Goal: Find specific page/section: Find specific page/section

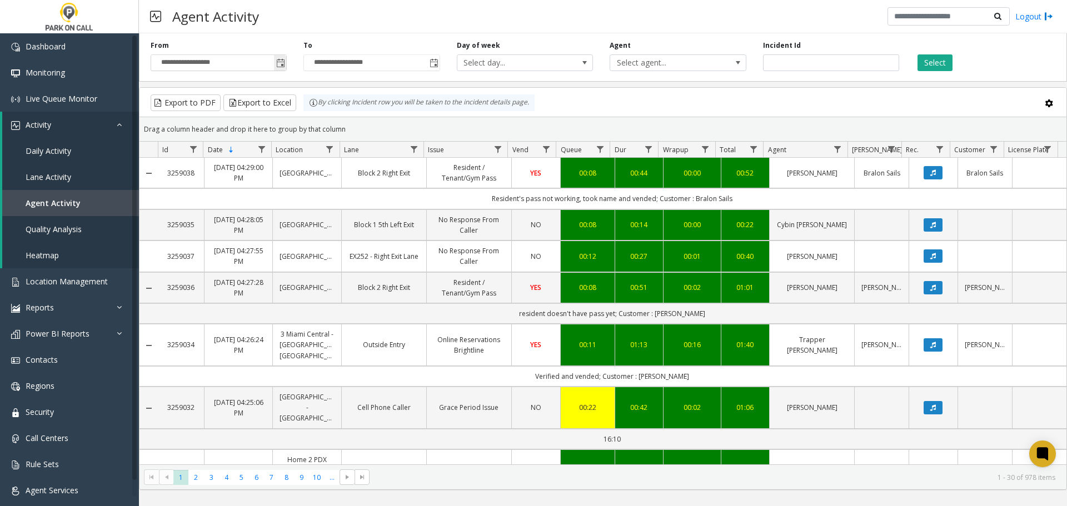
click at [282, 65] on span "Toggle popup" at bounding box center [280, 63] width 9 height 9
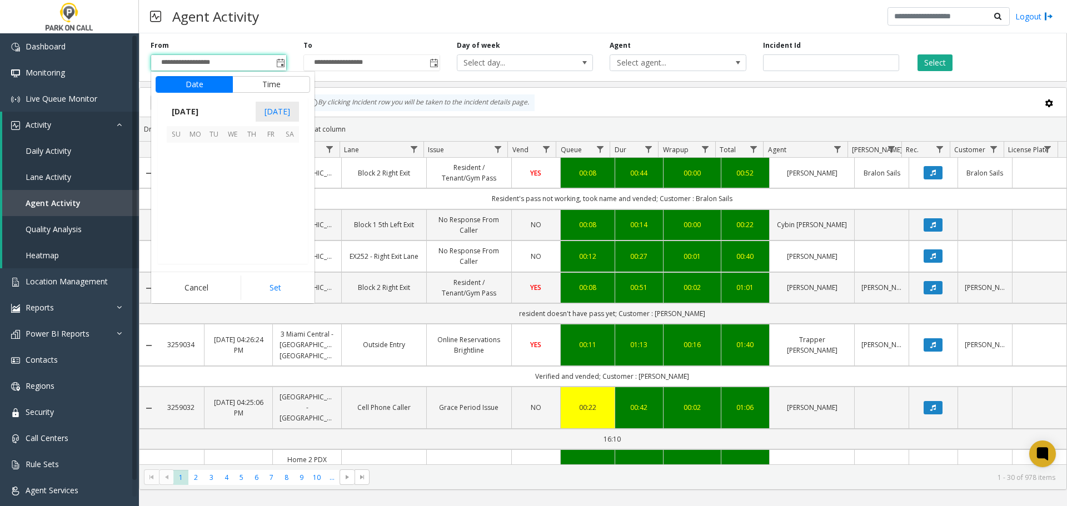
scroll to position [199354, 0]
click at [231, 208] on span "20" at bounding box center [232, 209] width 19 height 19
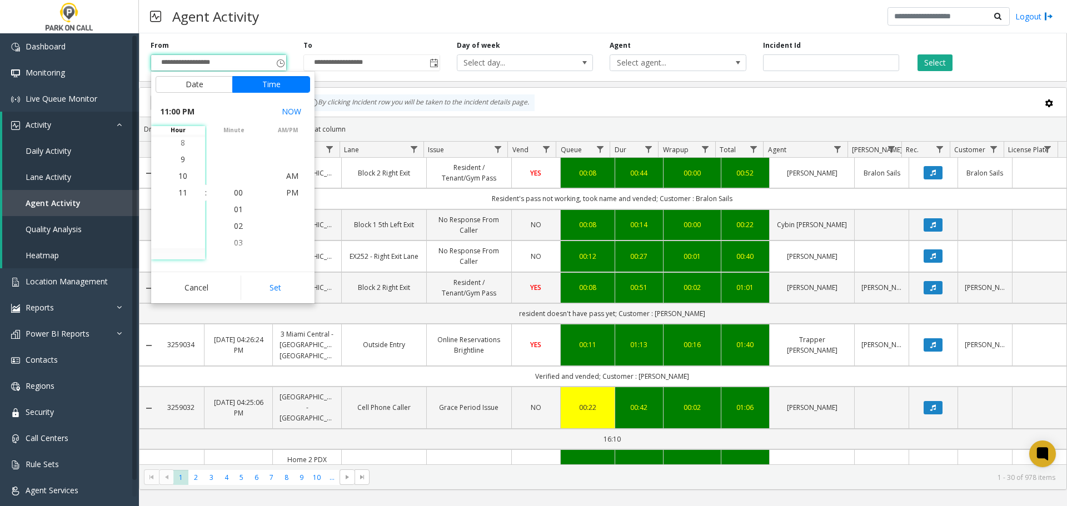
scroll to position [17, 0]
click at [181, 180] on span "6" at bounding box center [183, 176] width 4 height 11
drag, startPoint x: 258, startPoint y: 281, endPoint x: 275, endPoint y: 228, distance: 54.8
click at [259, 281] on button "Set" at bounding box center [276, 288] width 70 height 24
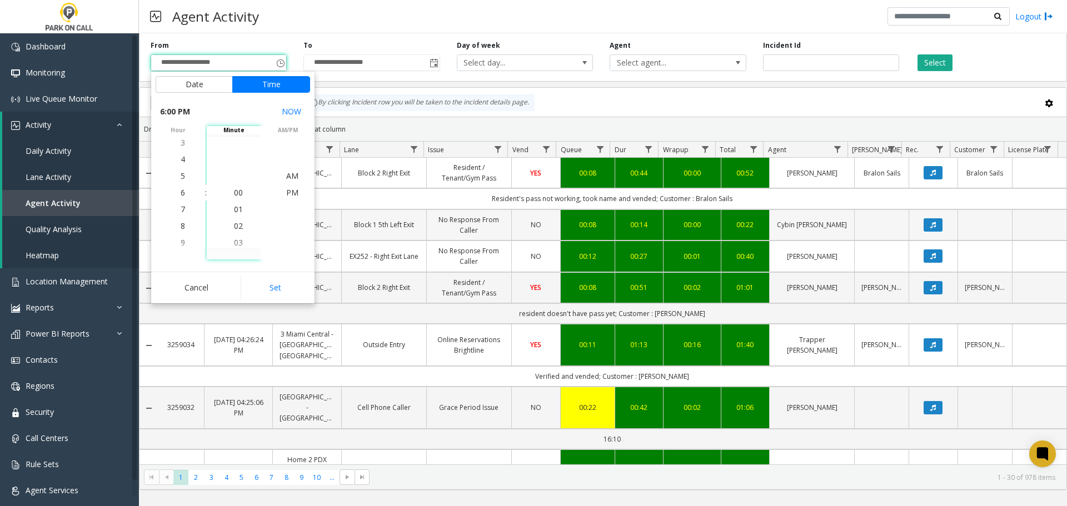
type input "**********"
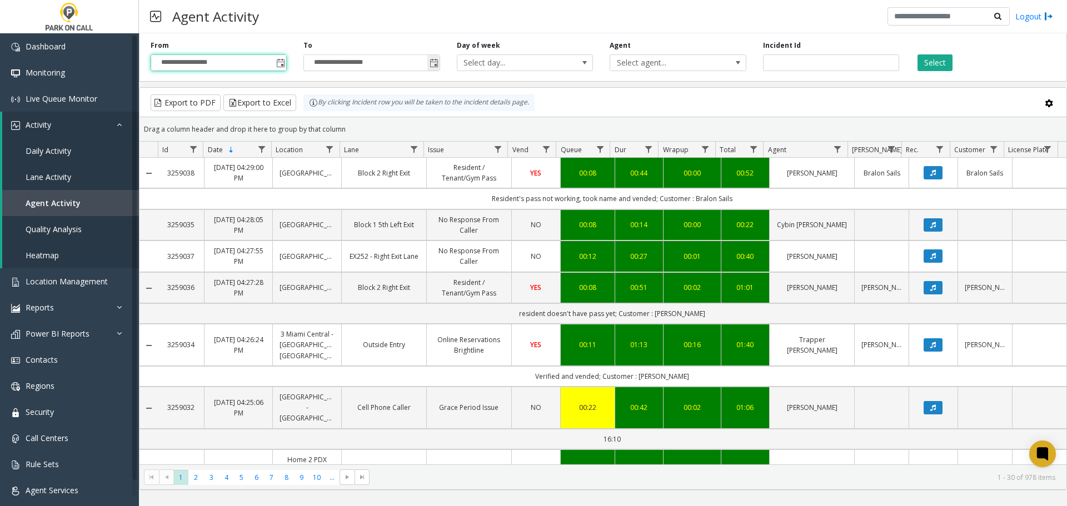
click at [430, 61] on span "Toggle popup" at bounding box center [434, 63] width 9 height 9
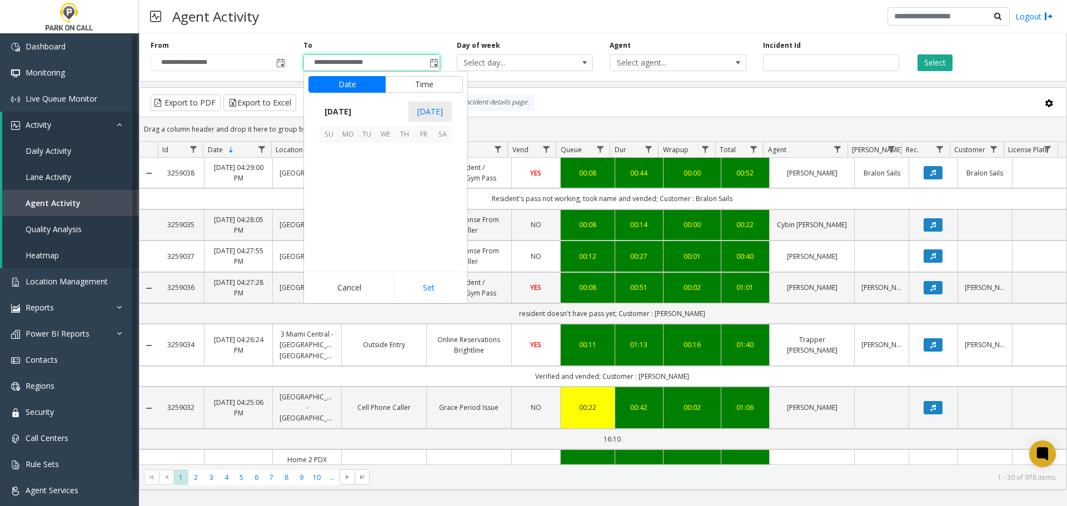
scroll to position [17, 0]
click at [391, 210] on span "20" at bounding box center [385, 209] width 19 height 19
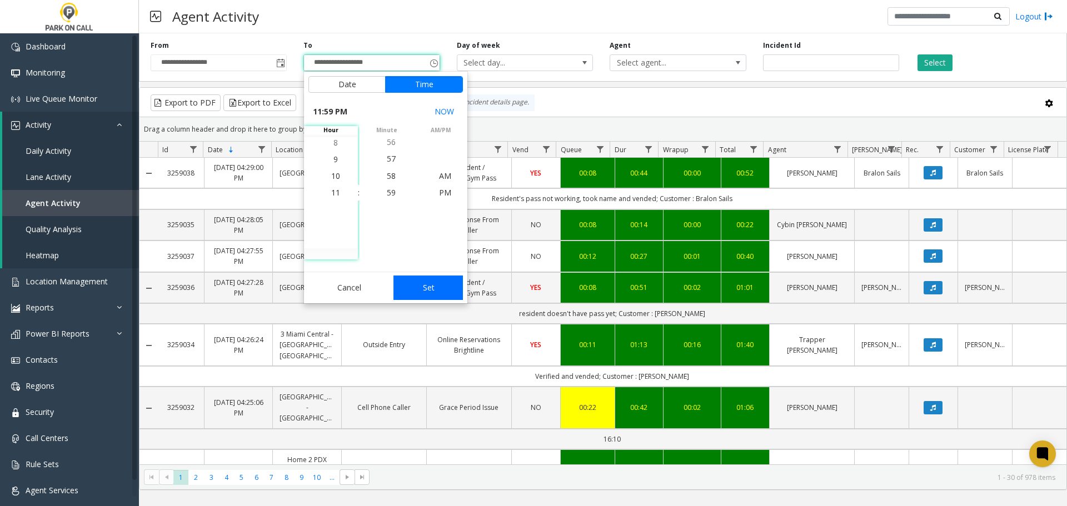
click at [434, 286] on button "Set" at bounding box center [429, 288] width 70 height 24
type input "**********"
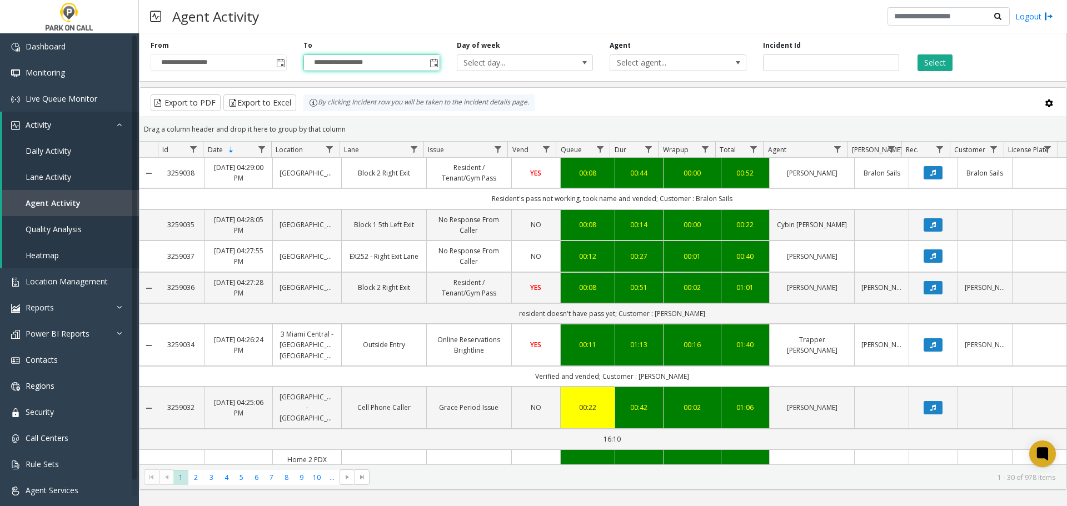
click at [686, 74] on div "**********" at bounding box center [603, 55] width 928 height 53
click at [684, 68] on span "Select agent..." at bounding box center [664, 63] width 108 height 16
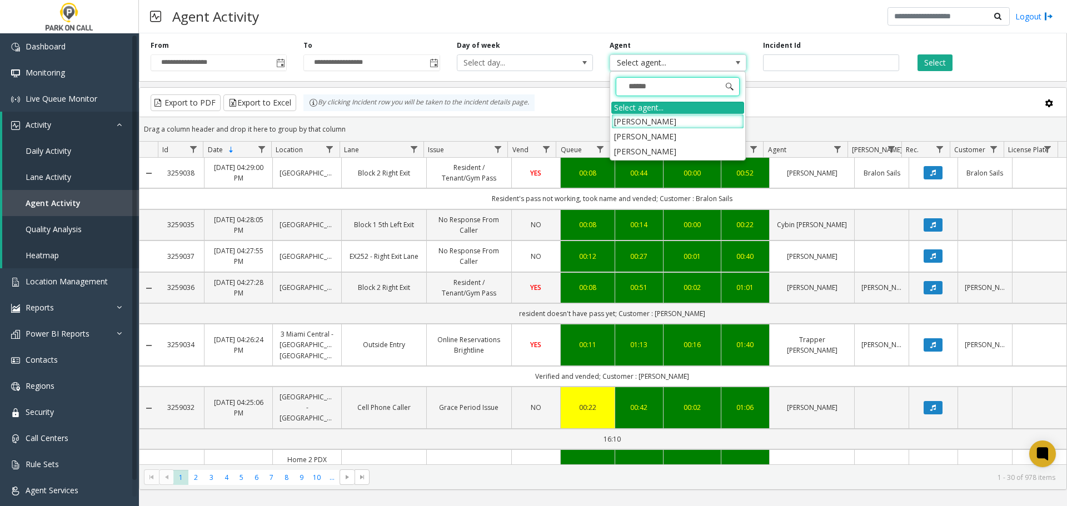
type input "*******"
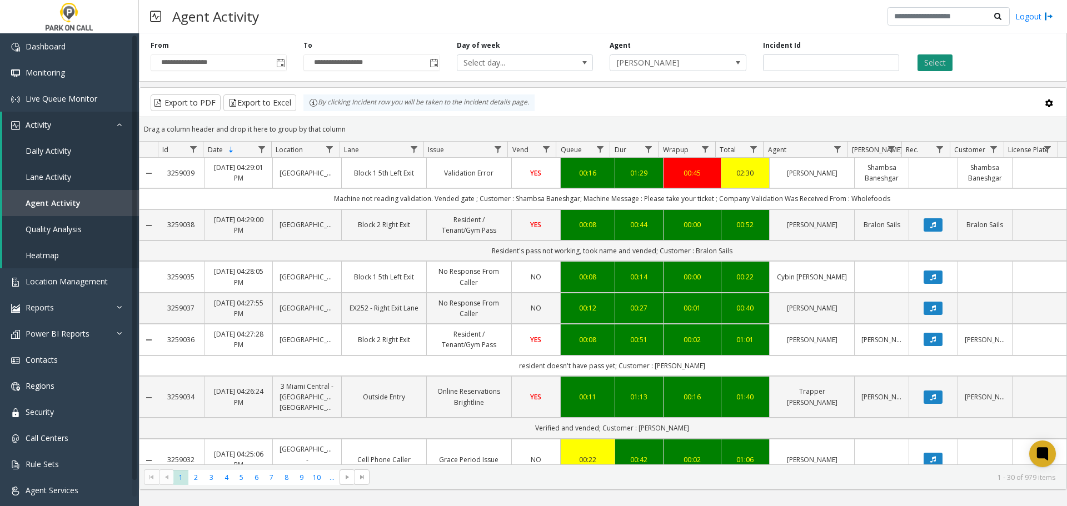
click at [938, 63] on button "Select" at bounding box center [935, 62] width 35 height 17
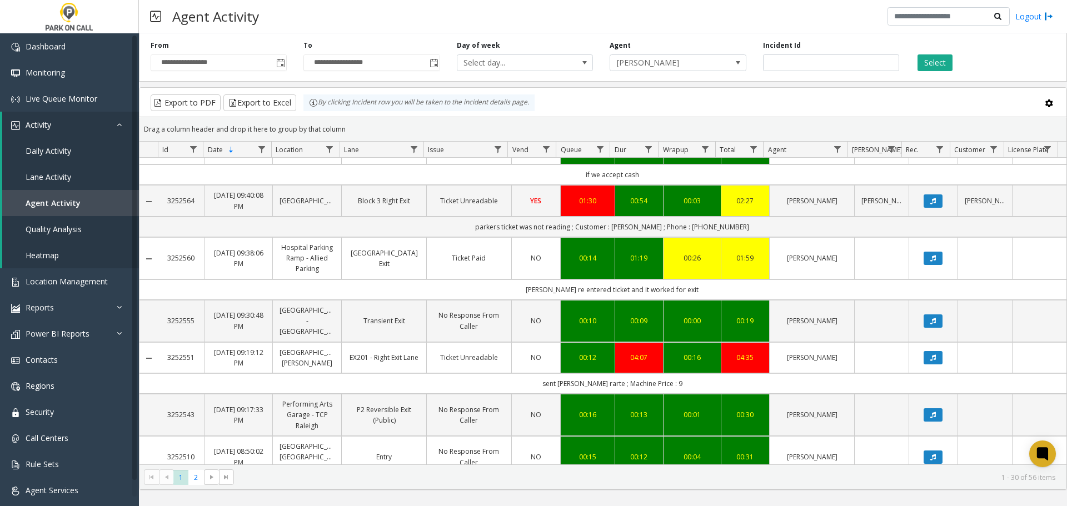
scroll to position [900, 0]
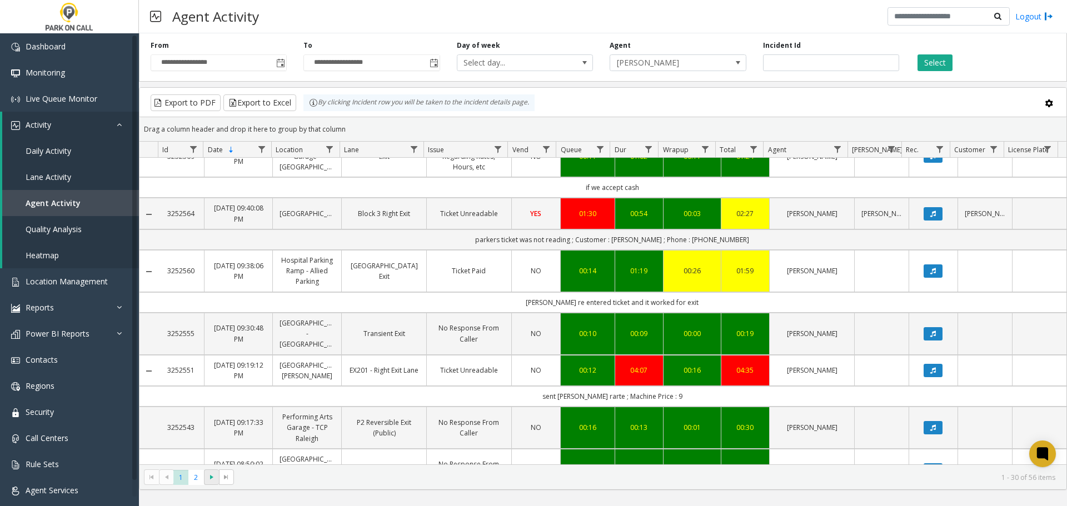
click at [208, 477] on span "Go to the next page" at bounding box center [211, 477] width 9 height 9
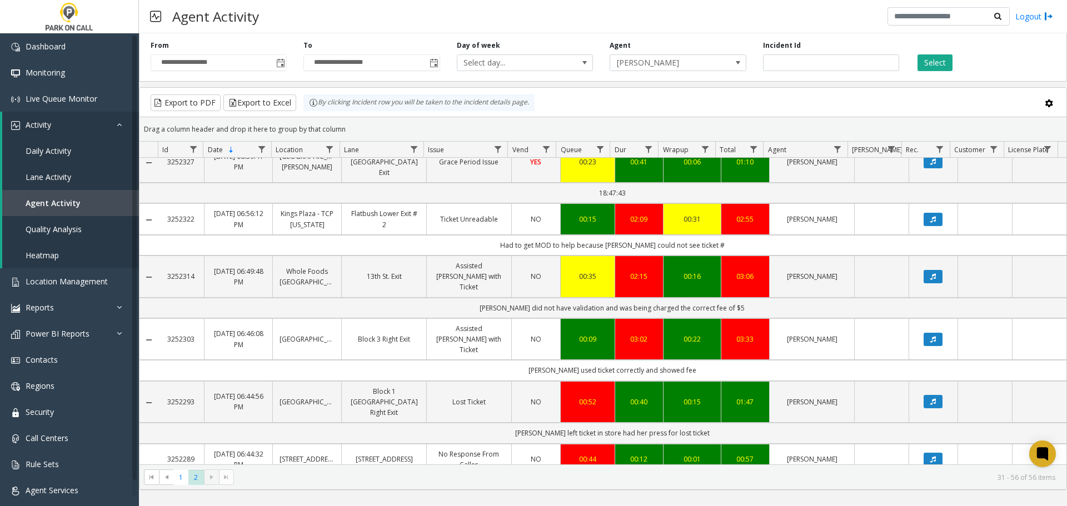
scroll to position [616, 0]
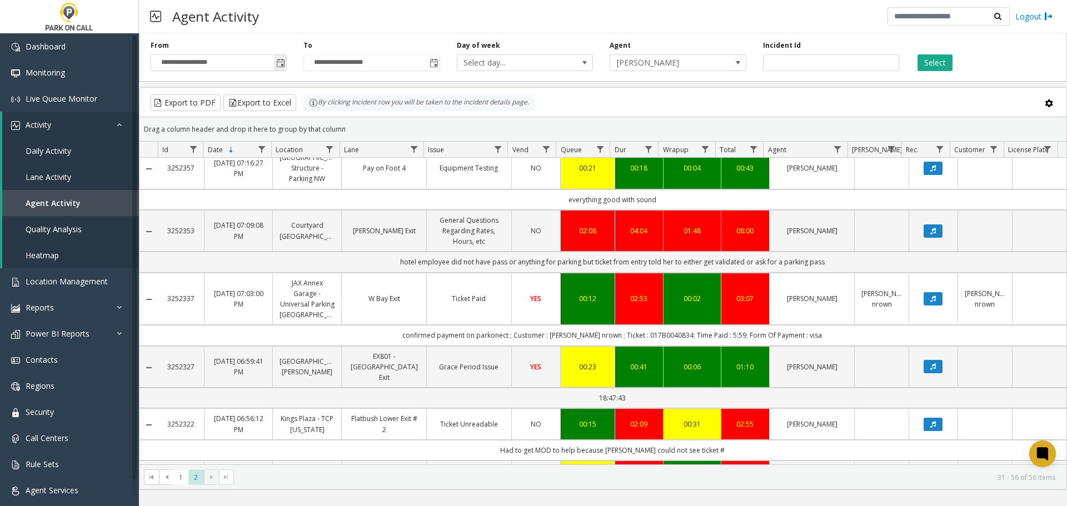
click at [276, 63] on span "Toggle popup" at bounding box center [280, 63] width 12 height 18
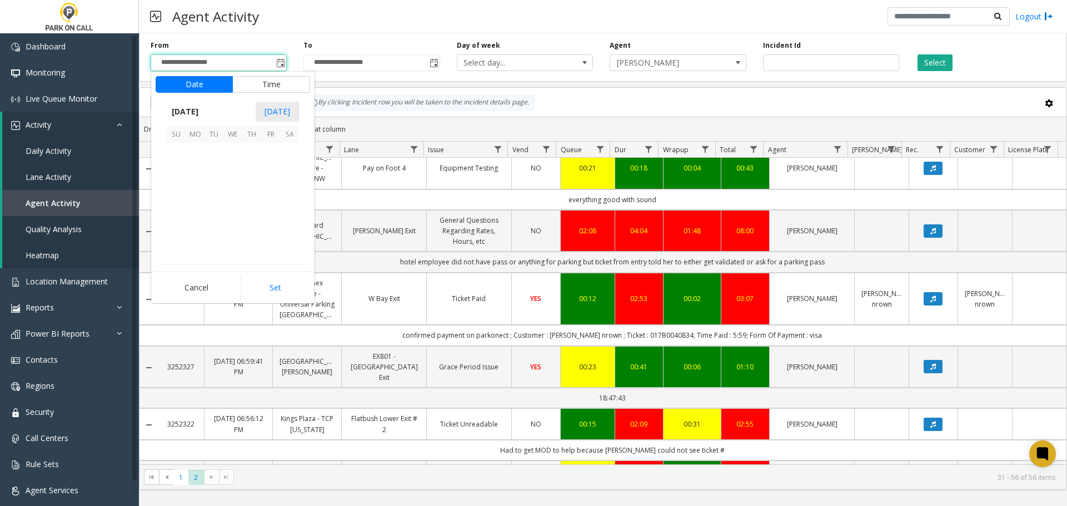
scroll to position [17, 0]
click at [251, 203] on span "21" at bounding box center [251, 209] width 19 height 19
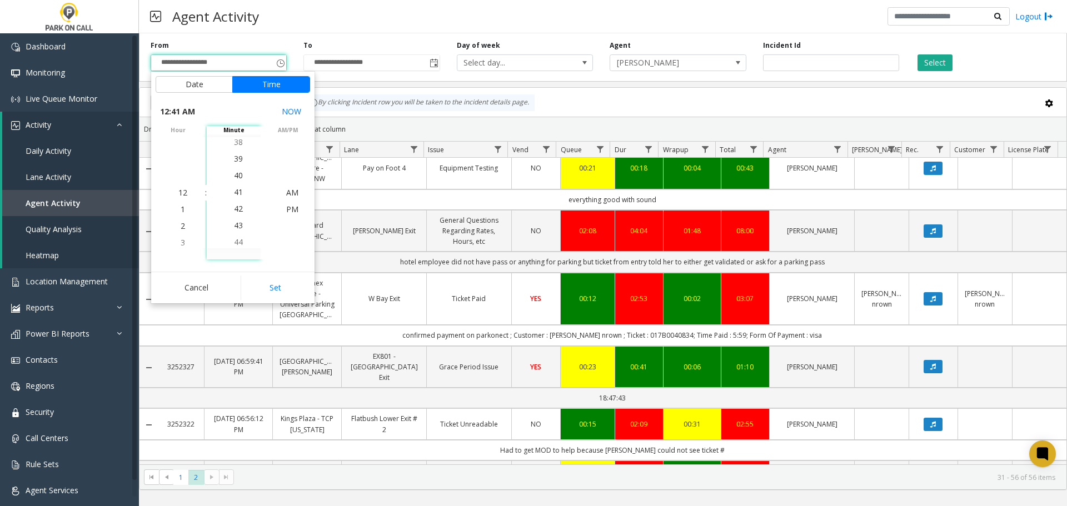
scroll to position [984, 0]
click at [187, 206] on li "1" at bounding box center [182, 209] width 39 height 17
click at [273, 276] on button "Set" at bounding box center [276, 288] width 70 height 24
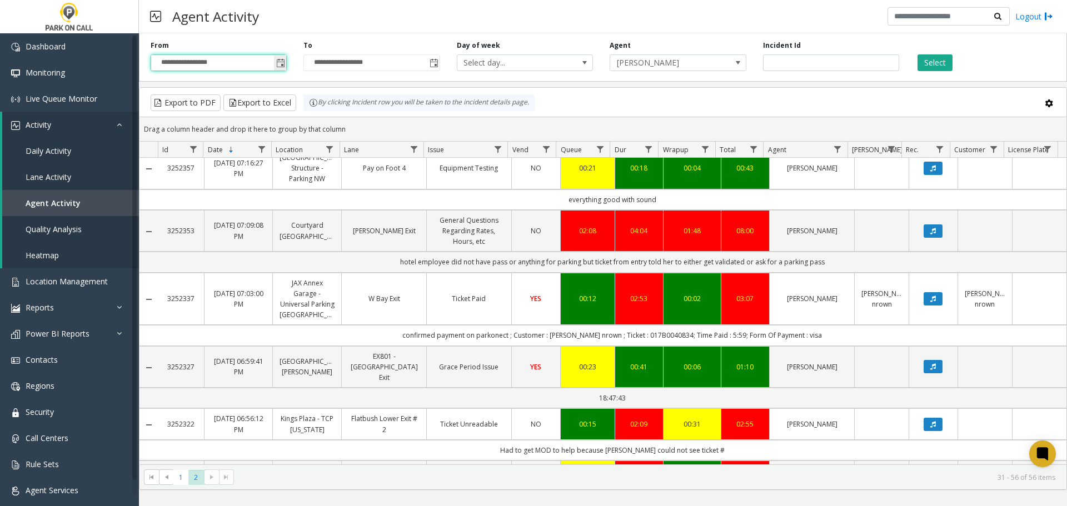
click at [284, 65] on span "Toggle popup" at bounding box center [280, 63] width 9 height 9
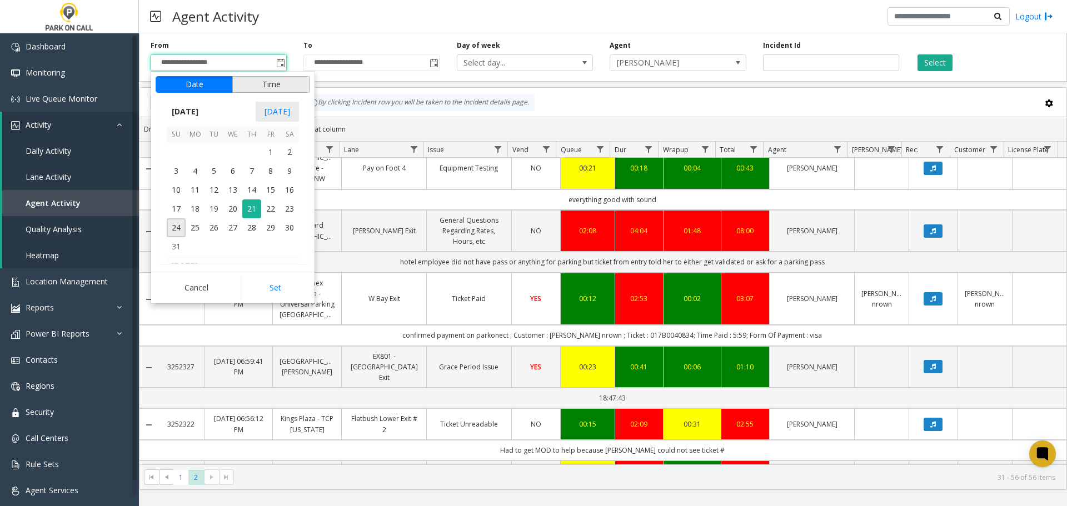
click at [260, 92] on button "Time" at bounding box center [271, 84] width 78 height 17
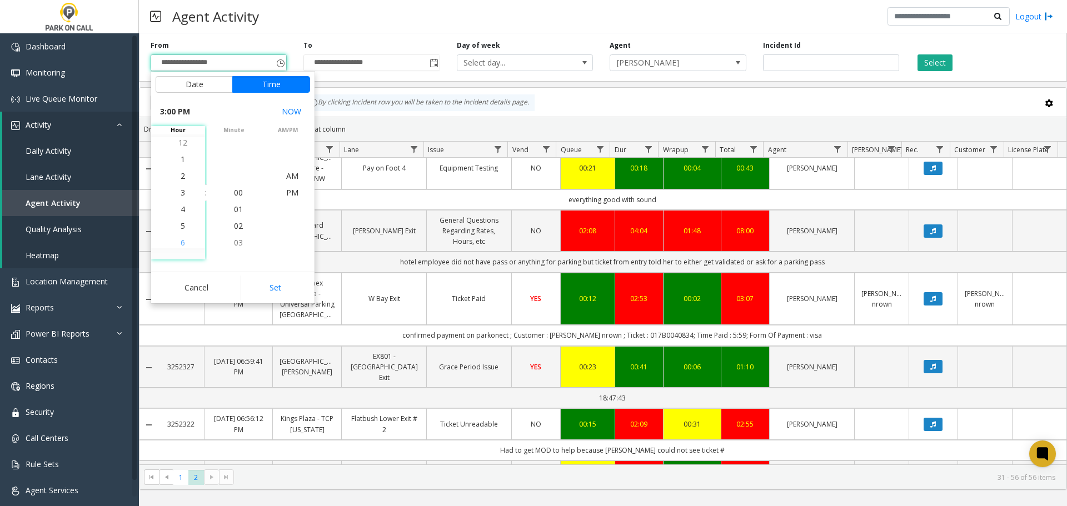
click at [181, 240] on span "6" at bounding box center [183, 242] width 4 height 11
click at [292, 284] on button "Set" at bounding box center [276, 288] width 70 height 24
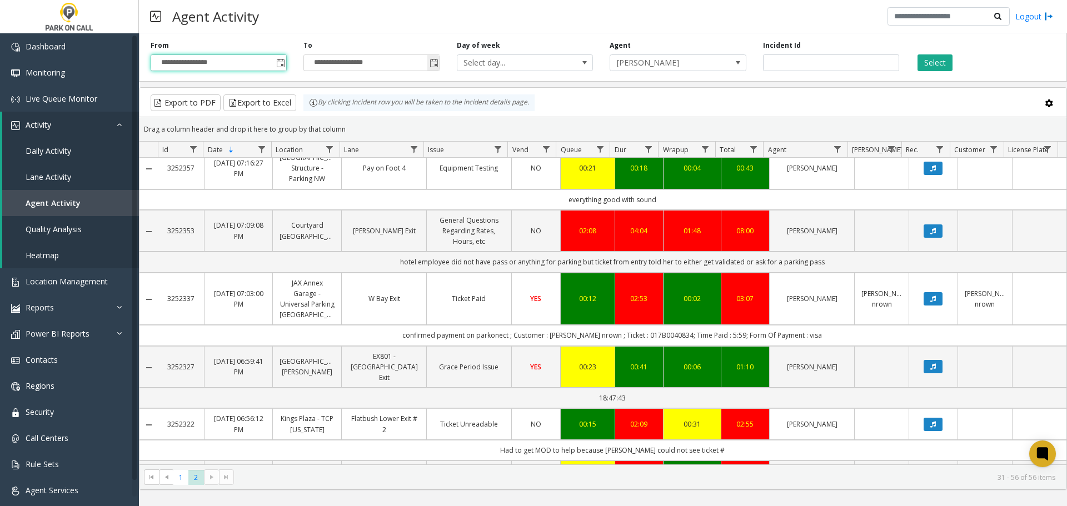
click at [434, 64] on span "Toggle popup" at bounding box center [434, 63] width 9 height 9
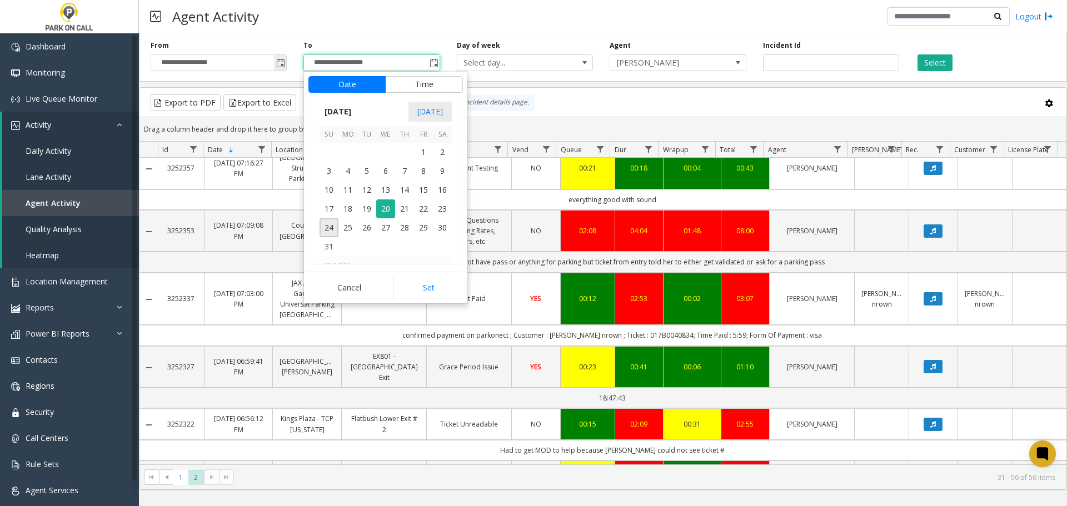
click at [281, 69] on span "Toggle popup" at bounding box center [280, 63] width 12 height 18
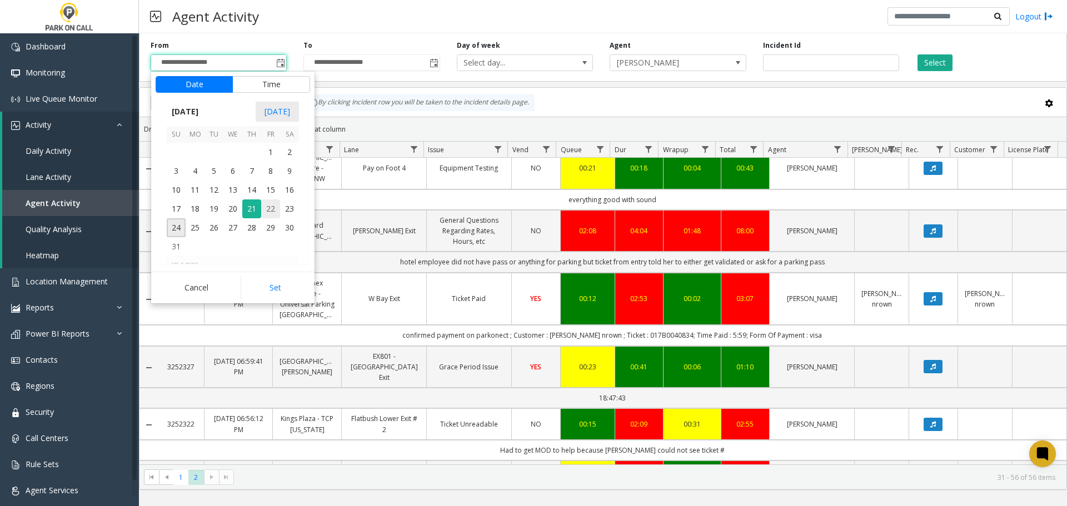
click at [228, 202] on span "20" at bounding box center [232, 209] width 19 height 19
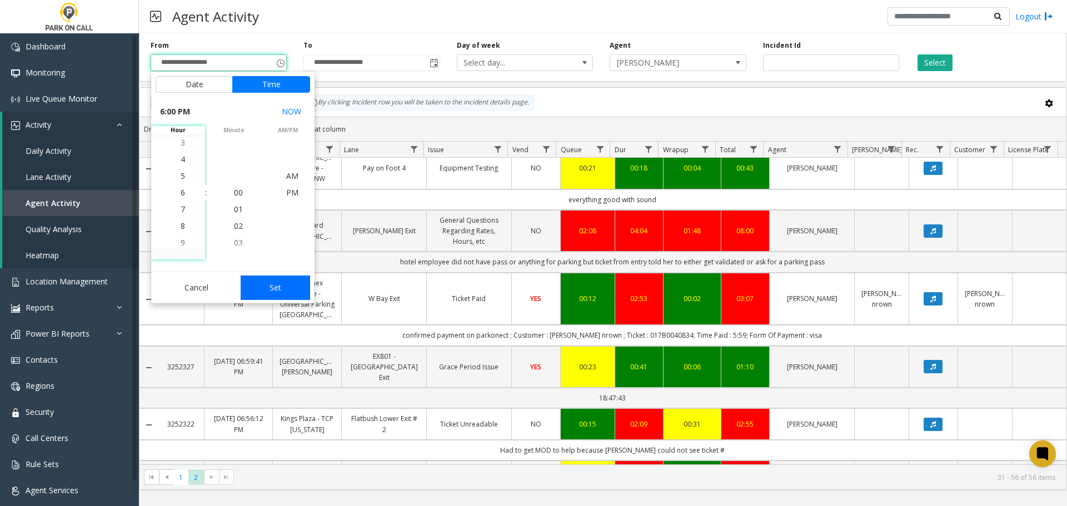
click at [287, 298] on button "Set" at bounding box center [276, 288] width 70 height 24
type input "**********"
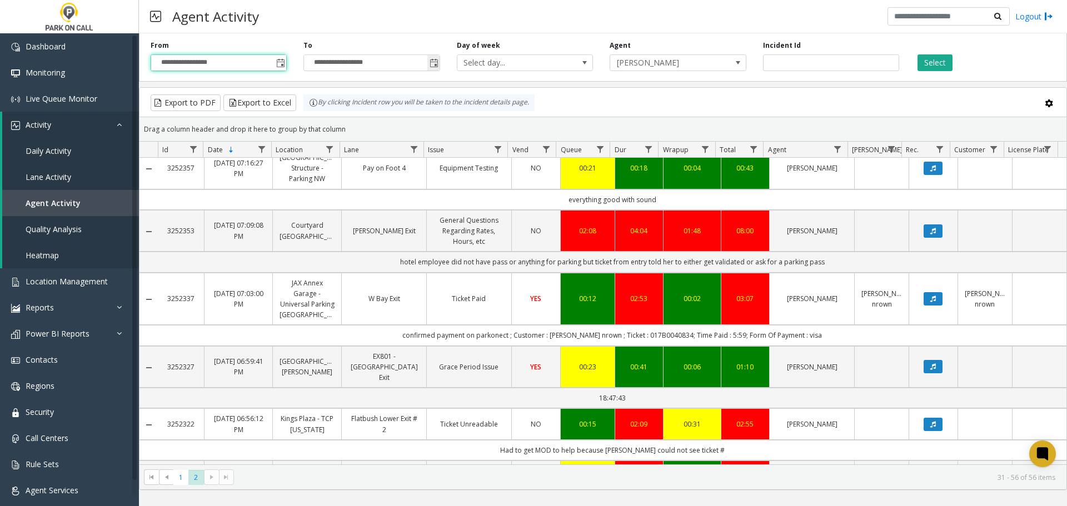
click at [434, 63] on span "Toggle popup" at bounding box center [434, 63] width 9 height 9
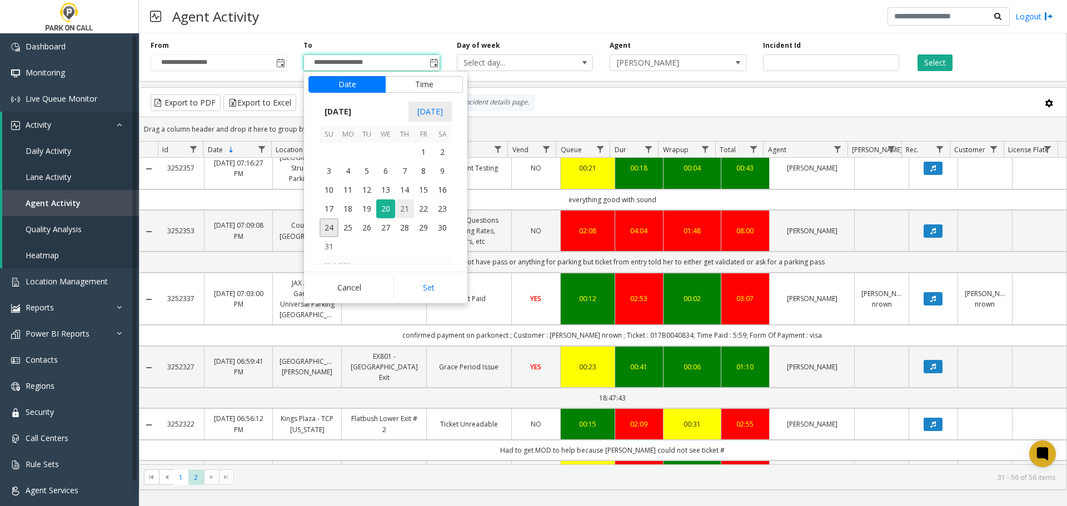
click at [399, 208] on span "21" at bounding box center [404, 209] width 19 height 19
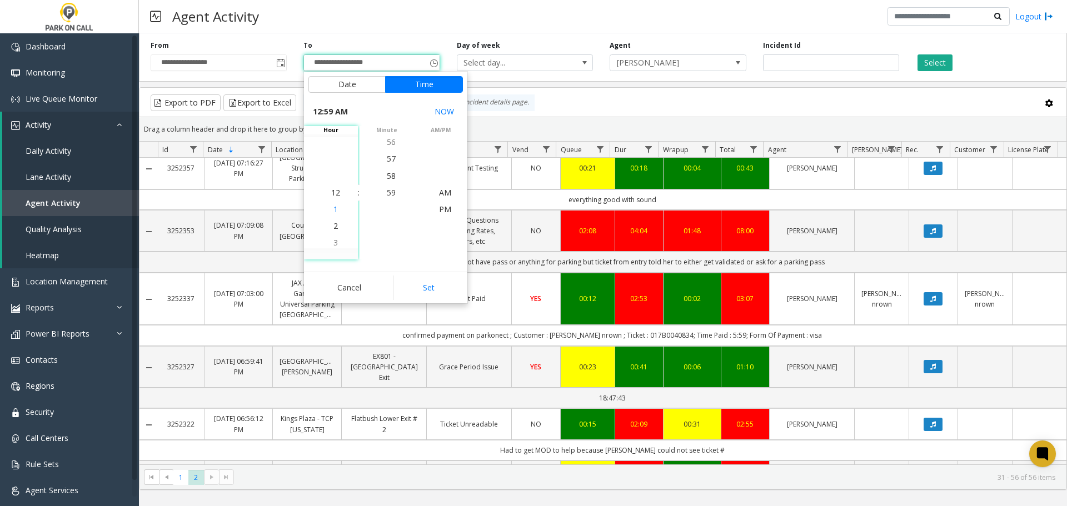
click at [333, 208] on span "1" at bounding box center [335, 209] width 4 height 11
click at [420, 279] on button "Set" at bounding box center [429, 288] width 70 height 24
type input "**********"
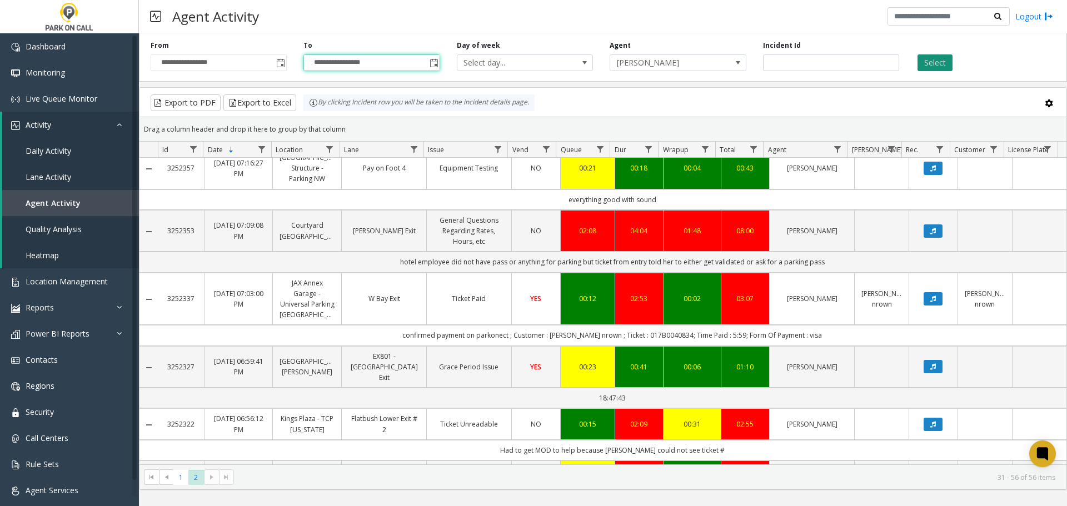
click at [936, 56] on button "Select" at bounding box center [935, 62] width 35 height 17
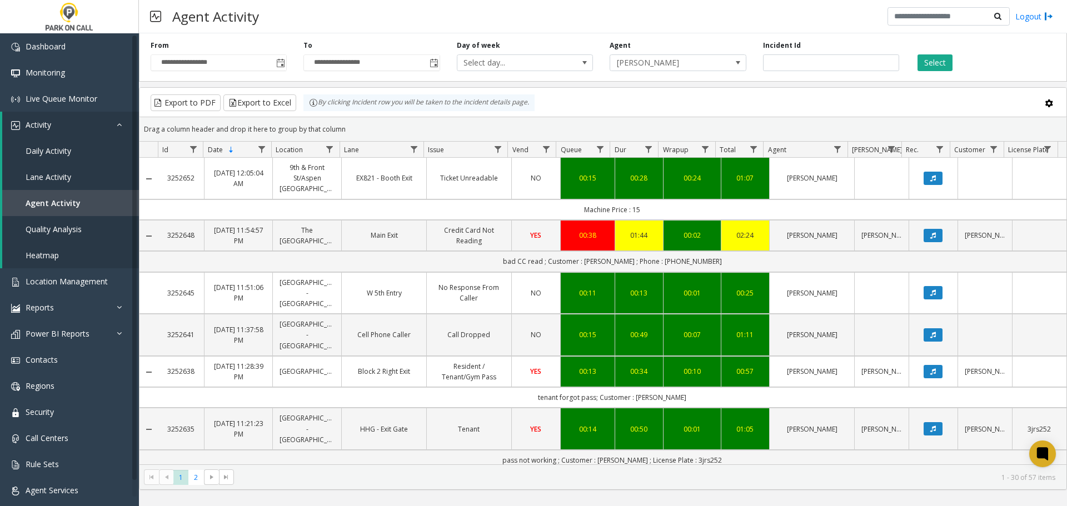
drag, startPoint x: 281, startPoint y: 64, endPoint x: 278, endPoint y: 31, distance: 33.0
click at [278, 31] on div "Agent Activity Logout" at bounding box center [603, 16] width 928 height 33
click at [668, 28] on div "Agent Activity Logout" at bounding box center [603, 16] width 928 height 33
click at [282, 63] on span "Toggle popup" at bounding box center [280, 63] width 9 height 9
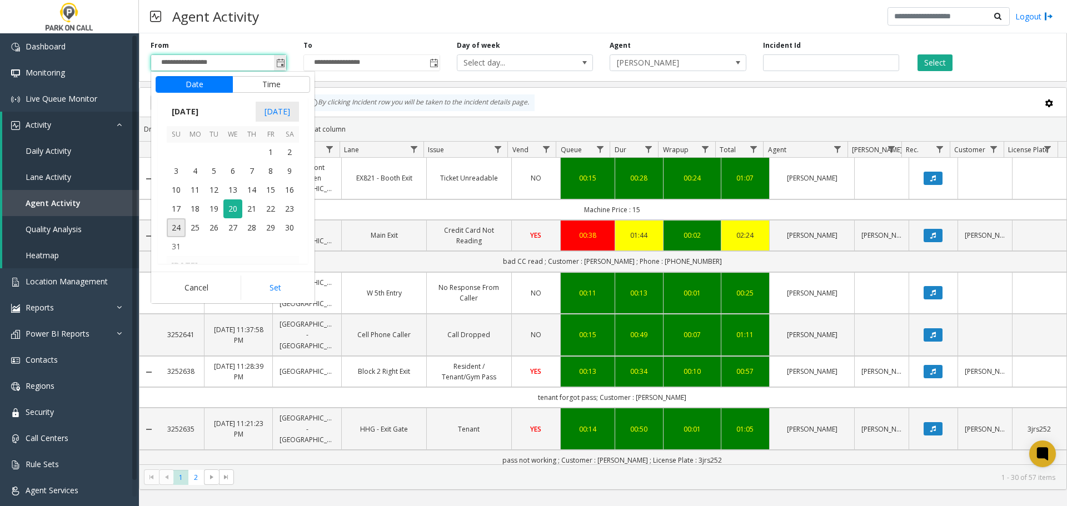
scroll to position [17, 0]
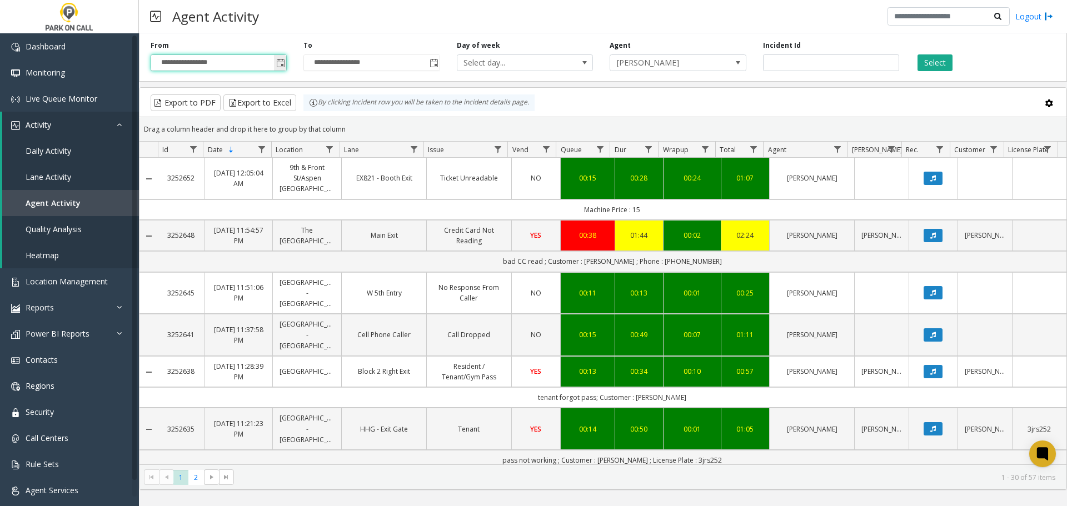
click at [282, 59] on span "Toggle popup" at bounding box center [280, 63] width 9 height 9
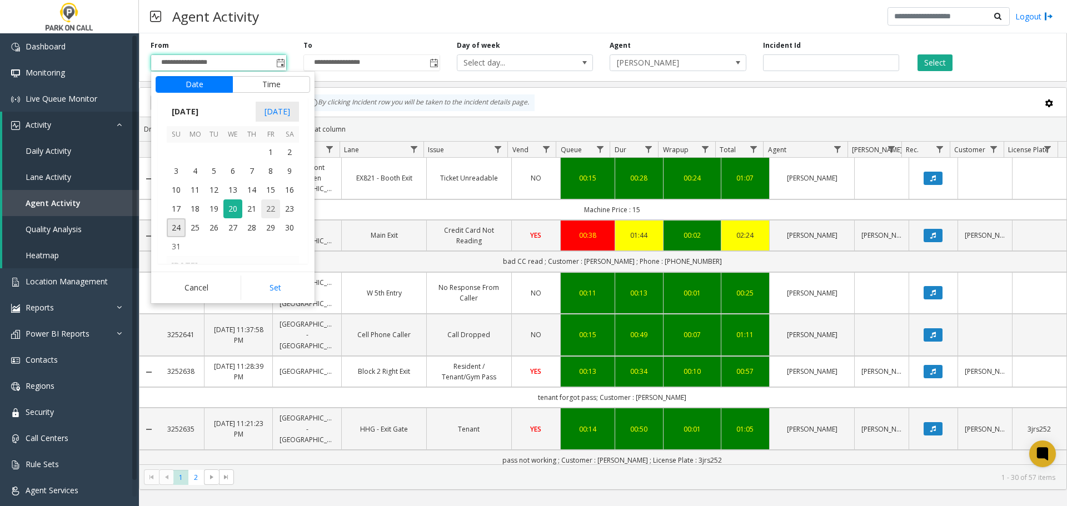
click at [274, 211] on span "22" at bounding box center [270, 209] width 19 height 19
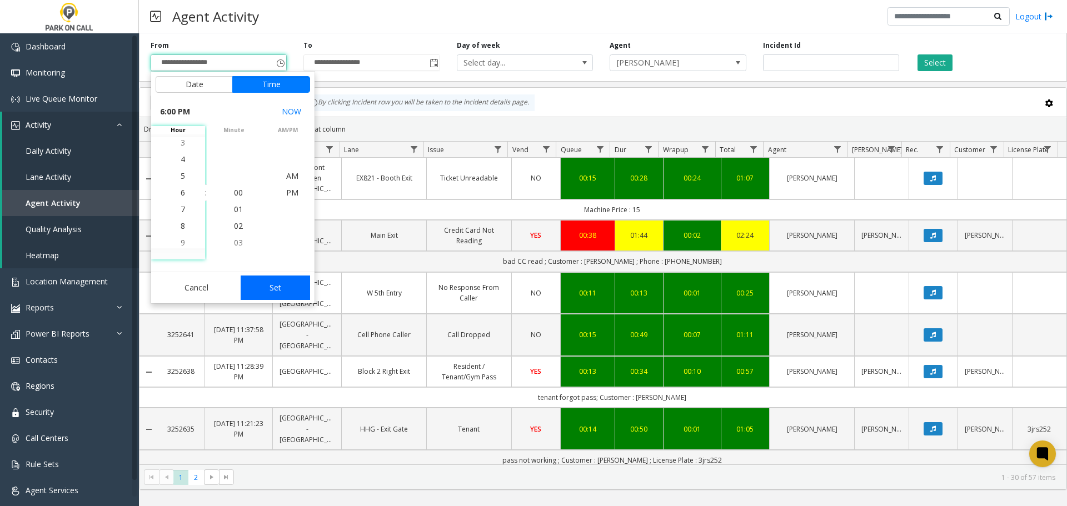
click at [276, 281] on button "Set" at bounding box center [276, 288] width 70 height 24
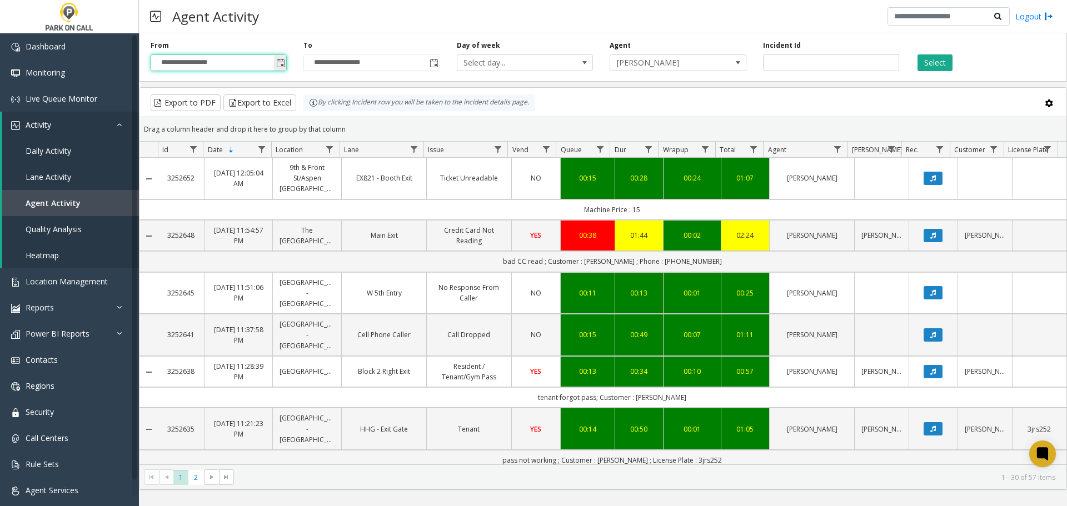
click at [281, 66] on span "Toggle popup" at bounding box center [280, 63] width 9 height 9
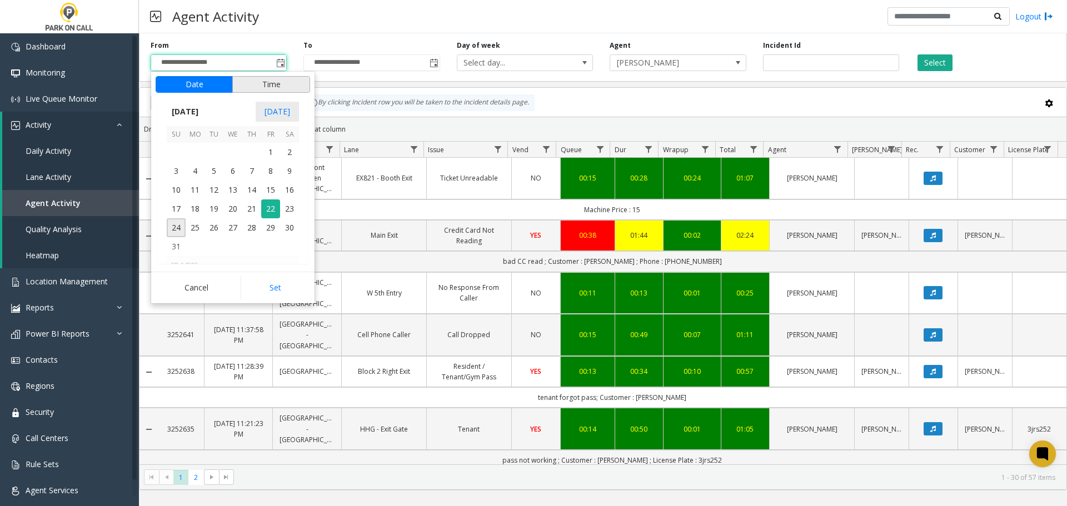
click at [274, 76] on button "Time" at bounding box center [271, 84] width 78 height 17
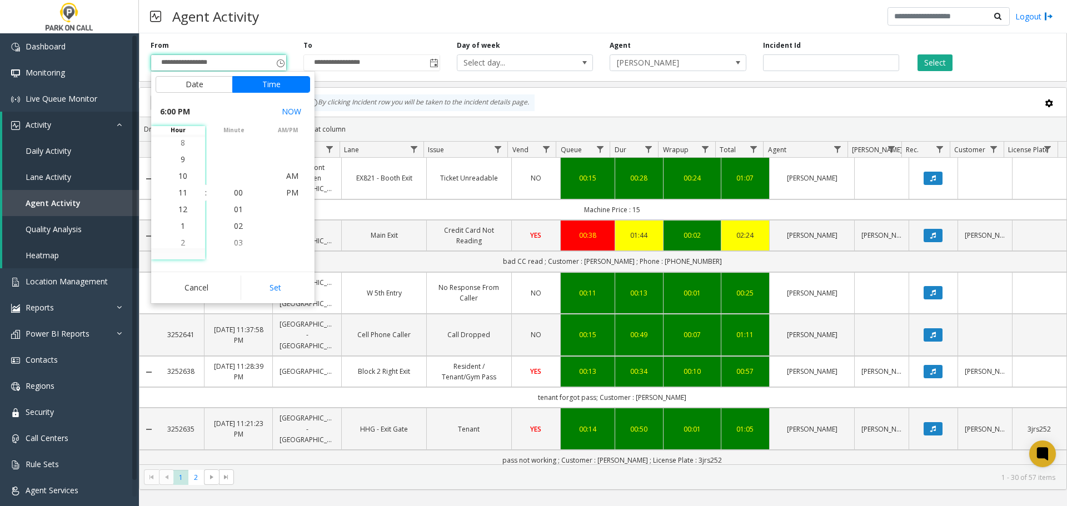
scroll to position [0, 0]
click at [183, 195] on li "11" at bounding box center [182, 193] width 39 height 17
click at [266, 277] on button "Set" at bounding box center [276, 288] width 70 height 24
type input "**********"
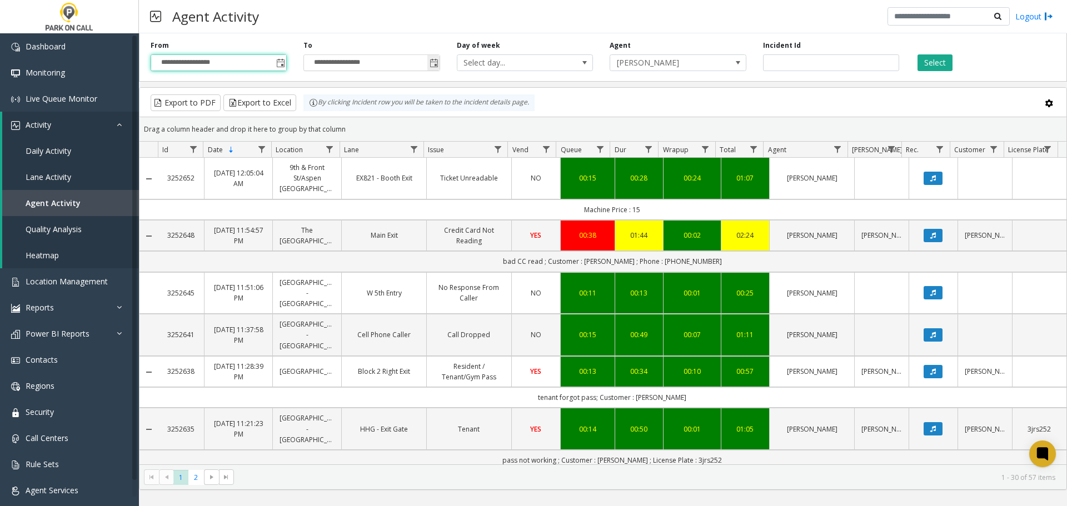
click at [436, 66] on span "Toggle popup" at bounding box center [434, 63] width 9 height 9
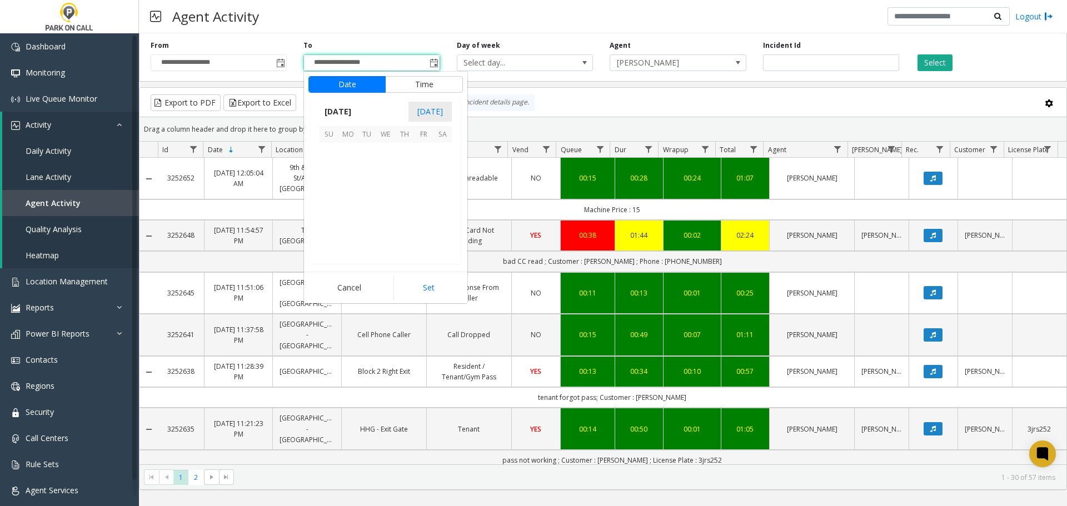
scroll to position [17, 0]
click at [425, 215] on span "22" at bounding box center [423, 209] width 19 height 19
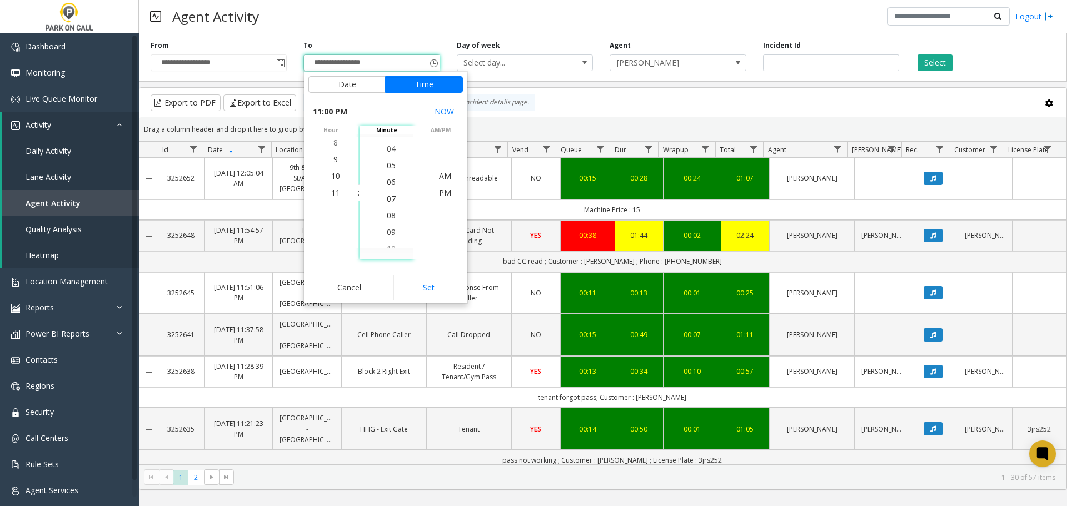
scroll to position [117, 0]
click at [389, 176] on span "10" at bounding box center [391, 176] width 9 height 11
click at [423, 277] on button "Set" at bounding box center [429, 288] width 70 height 24
type input "**********"
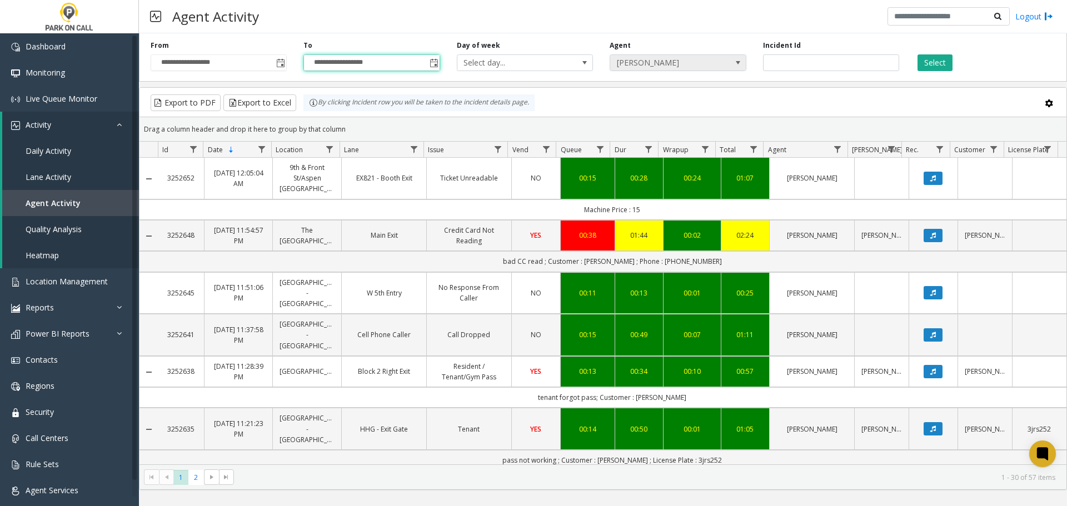
click at [688, 68] on span "[PERSON_NAME]" at bounding box center [664, 63] width 108 height 16
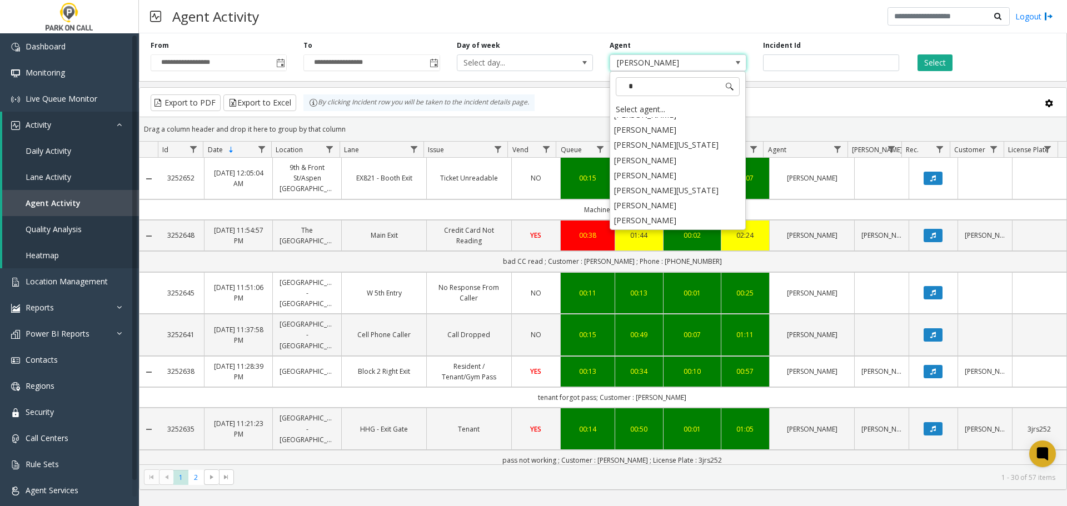
scroll to position [0, 0]
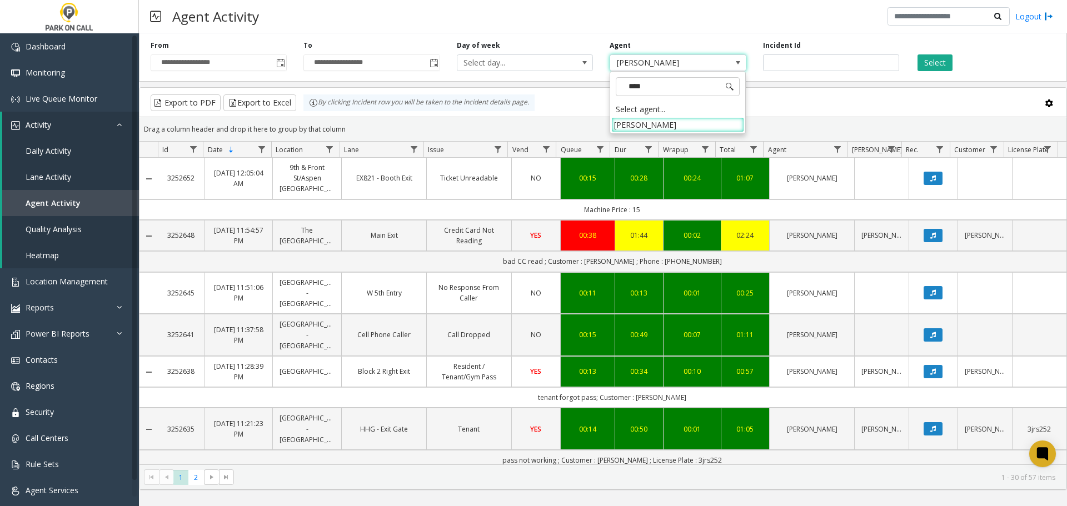
type input "*****"
click at [934, 59] on button "Select" at bounding box center [935, 62] width 35 height 17
